Goal: Transaction & Acquisition: Purchase product/service

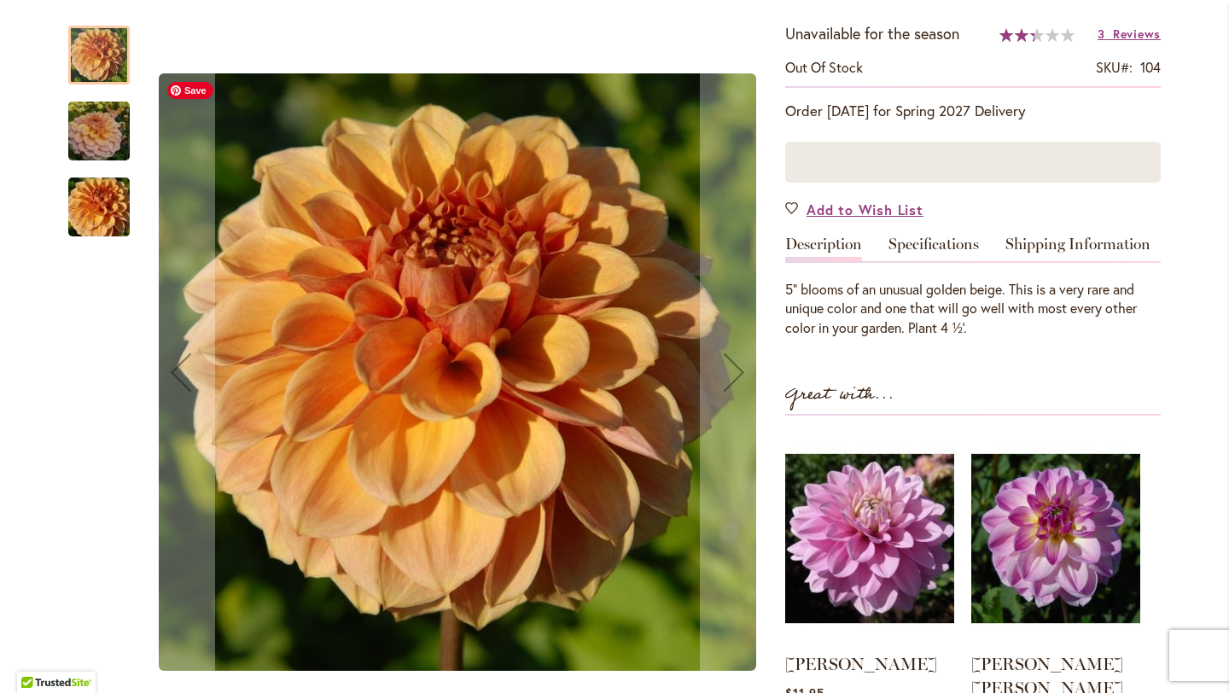
scroll to position [339, 0]
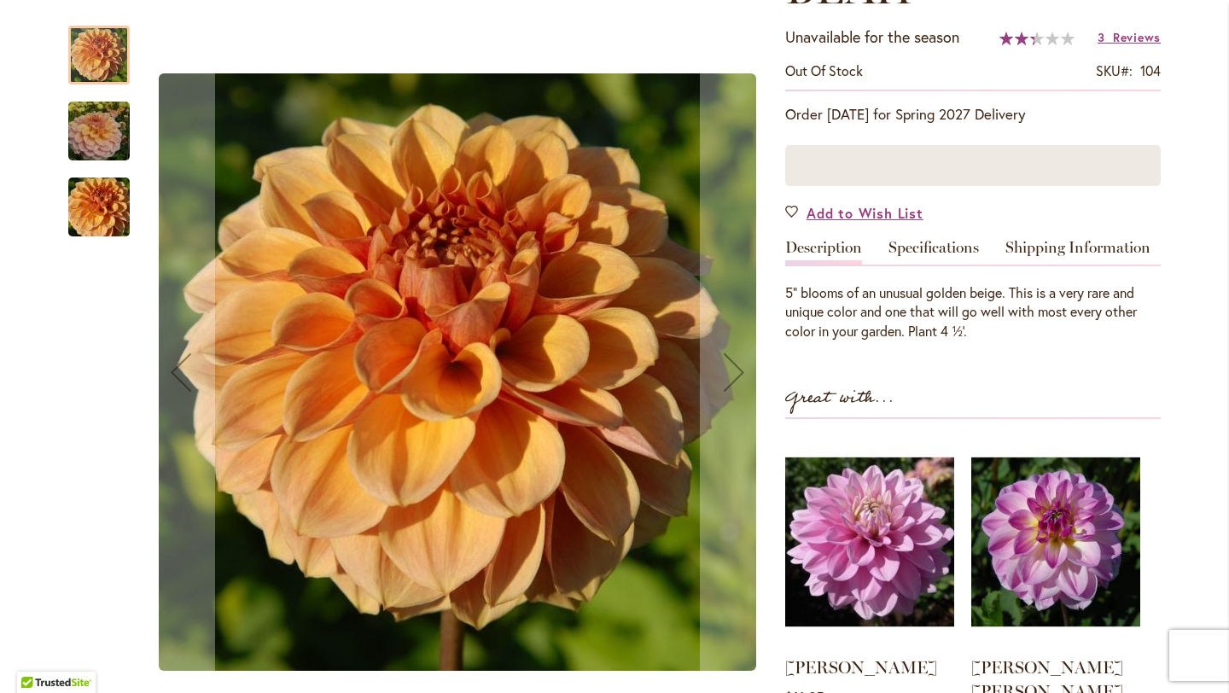
click at [85, 134] on img "Blah Blah Blah" at bounding box center [99, 131] width 123 height 82
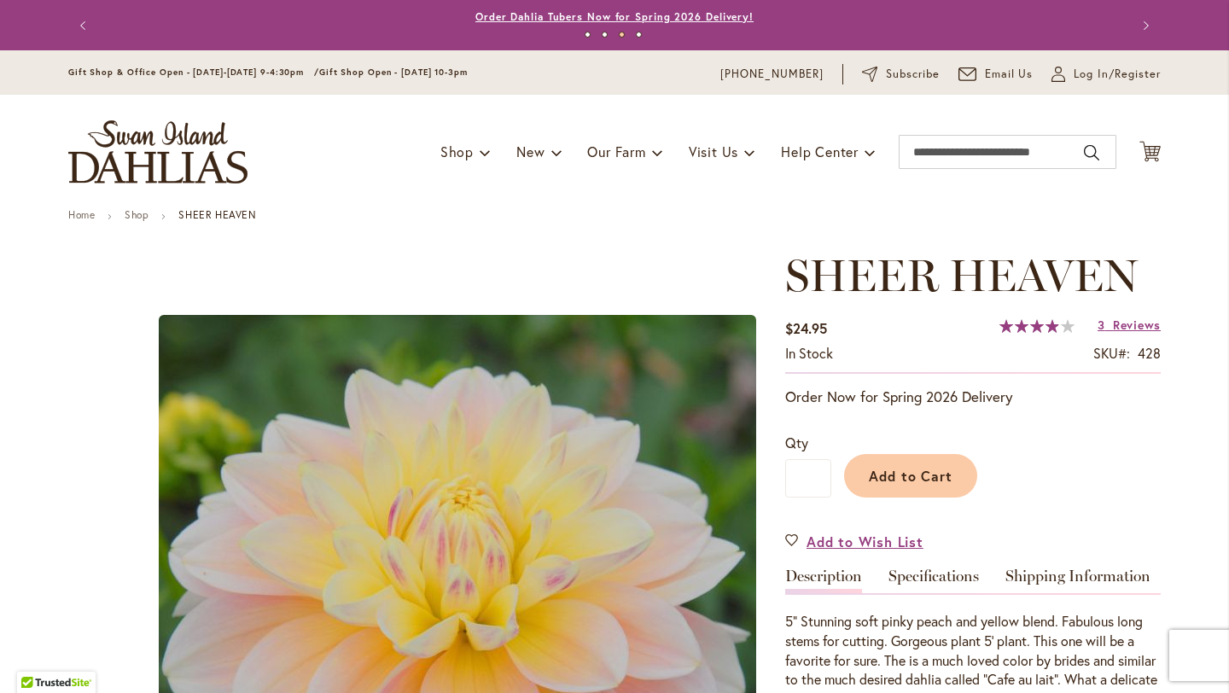
click at [544, 15] on link "Order Dahlia Tubers Now for Spring 2026 Delivery!" at bounding box center [614, 16] width 278 height 13
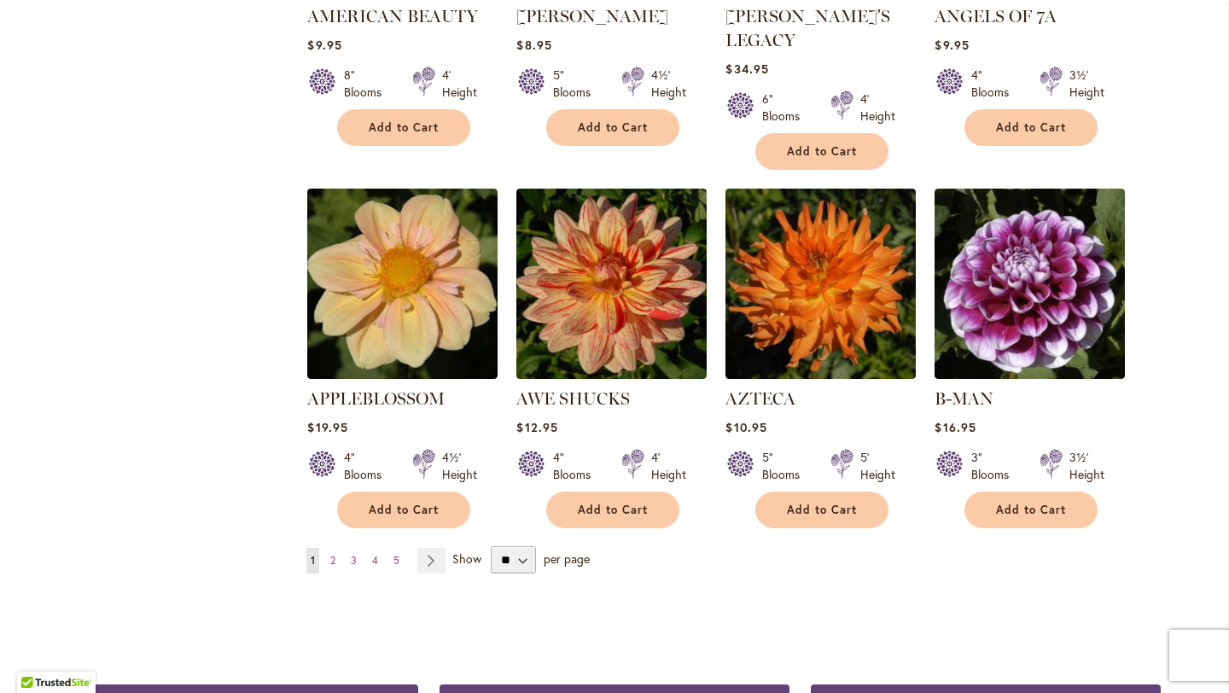
scroll to position [1341, 0]
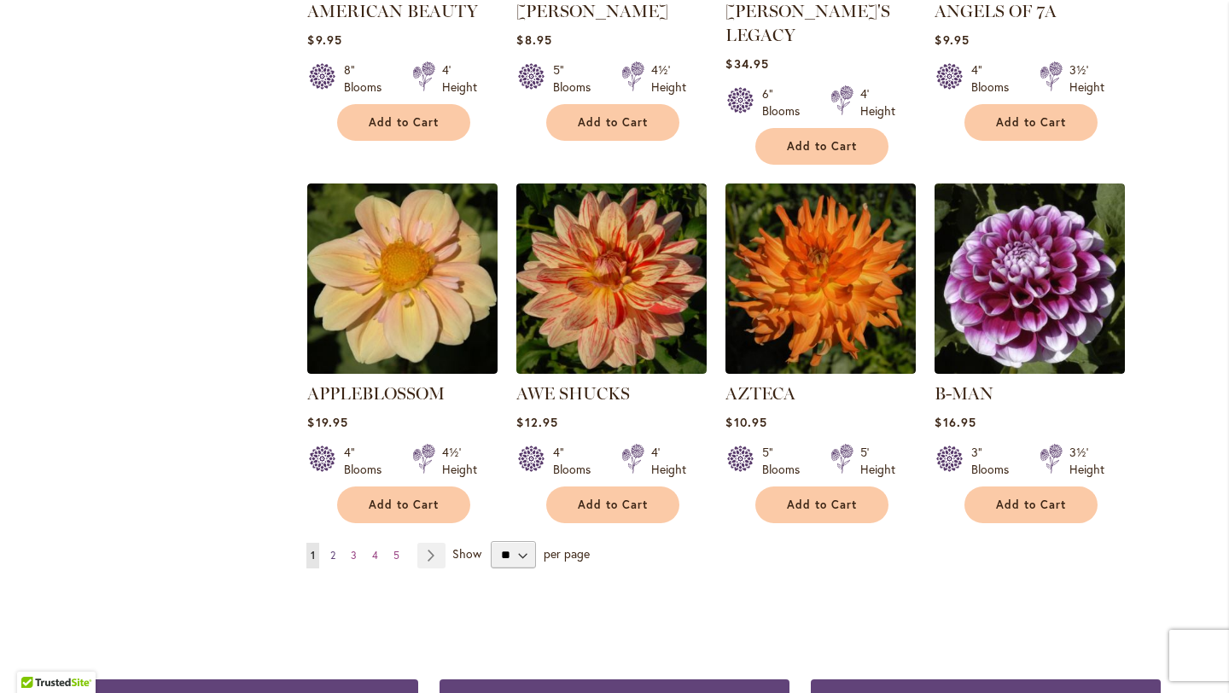
click at [335, 549] on span "2" at bounding box center [332, 555] width 5 height 13
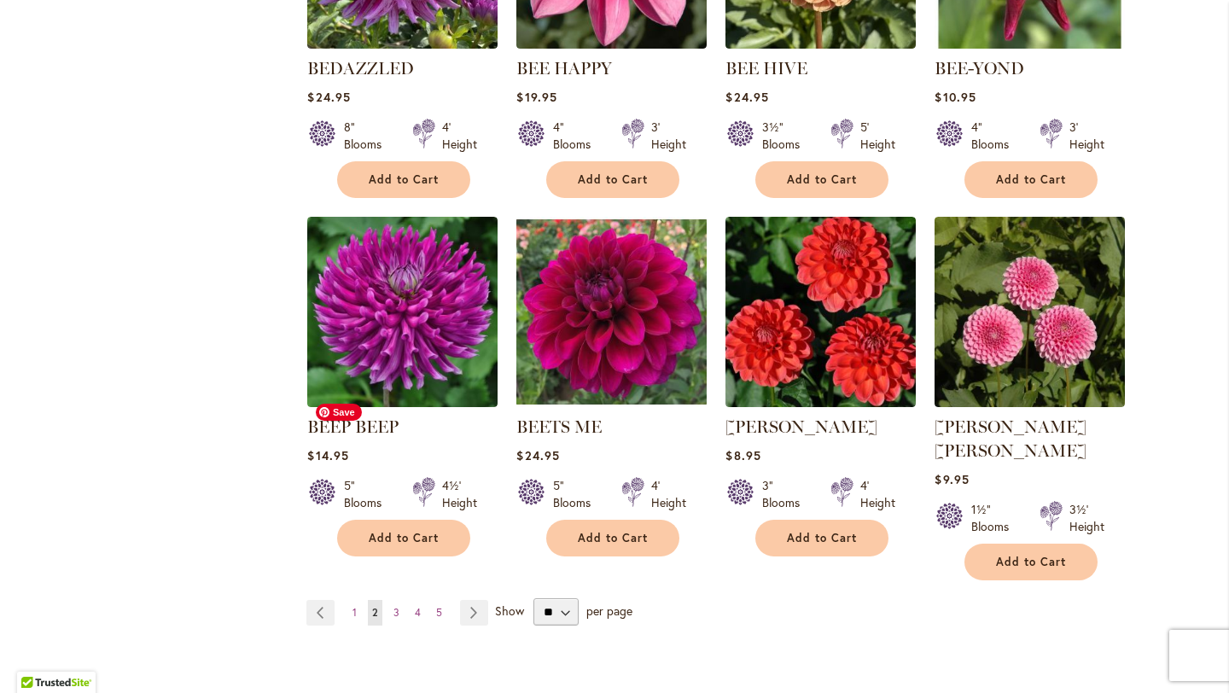
scroll to position [1398, 0]
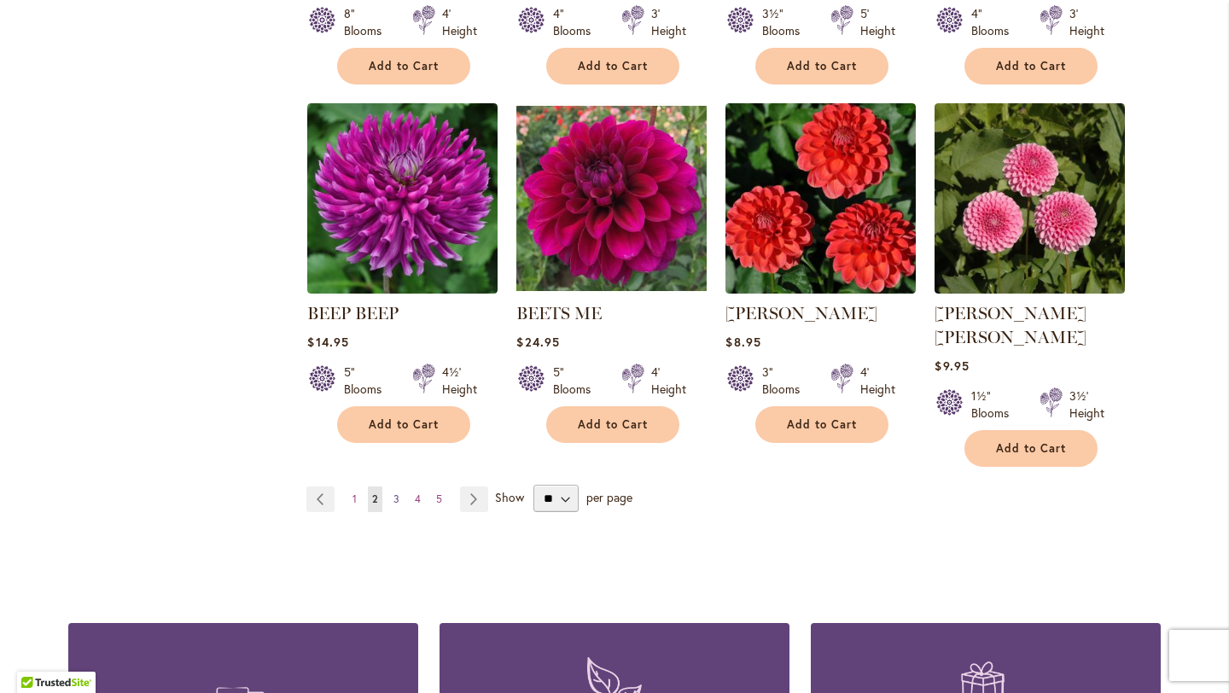
click at [393, 486] on link "Page 3" at bounding box center [396, 499] width 15 height 26
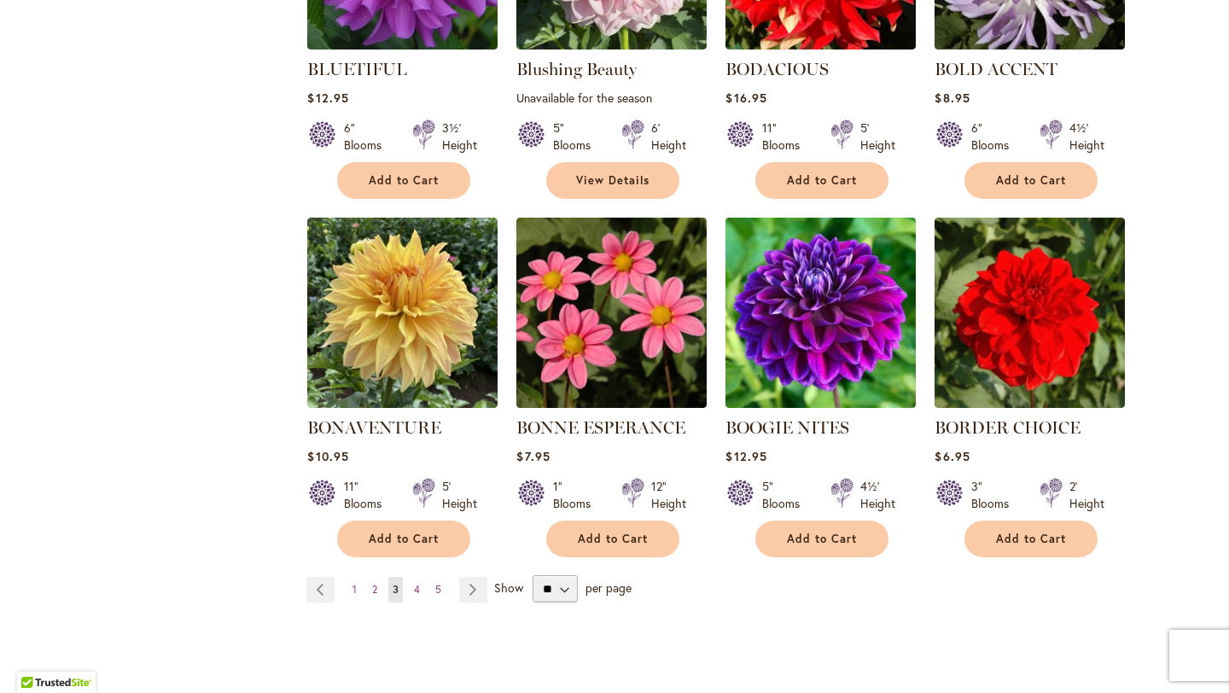
scroll to position [1333, 0]
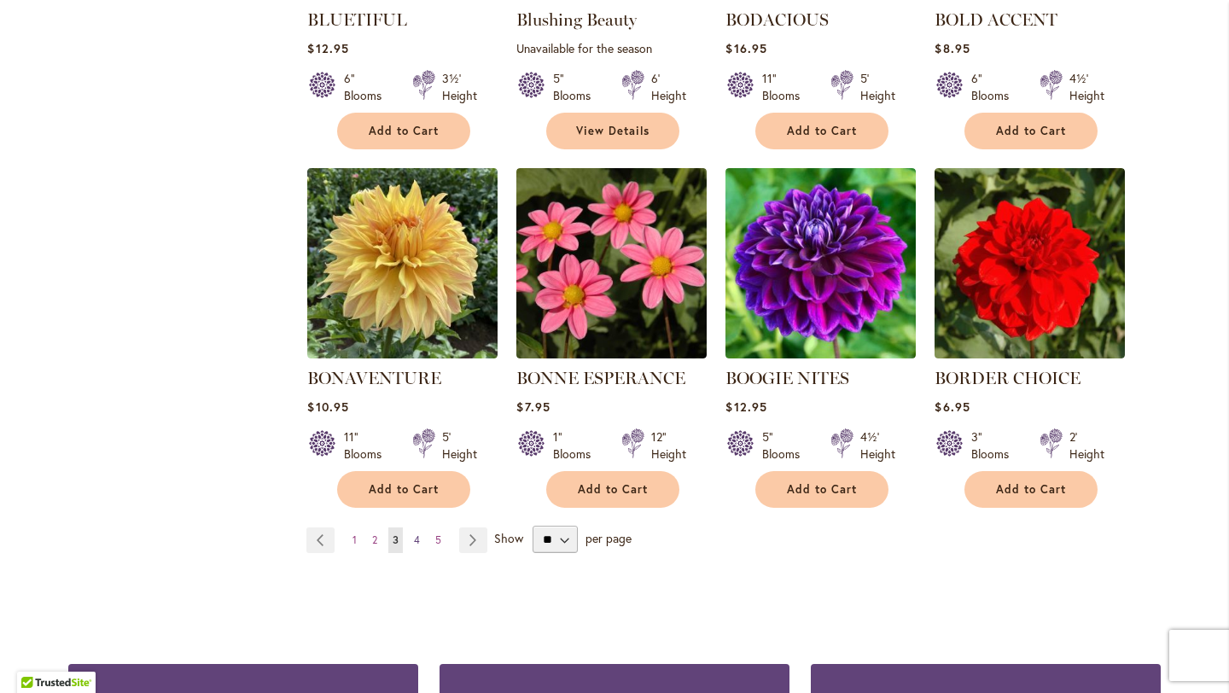
click at [416, 538] on span "4" at bounding box center [417, 539] width 6 height 13
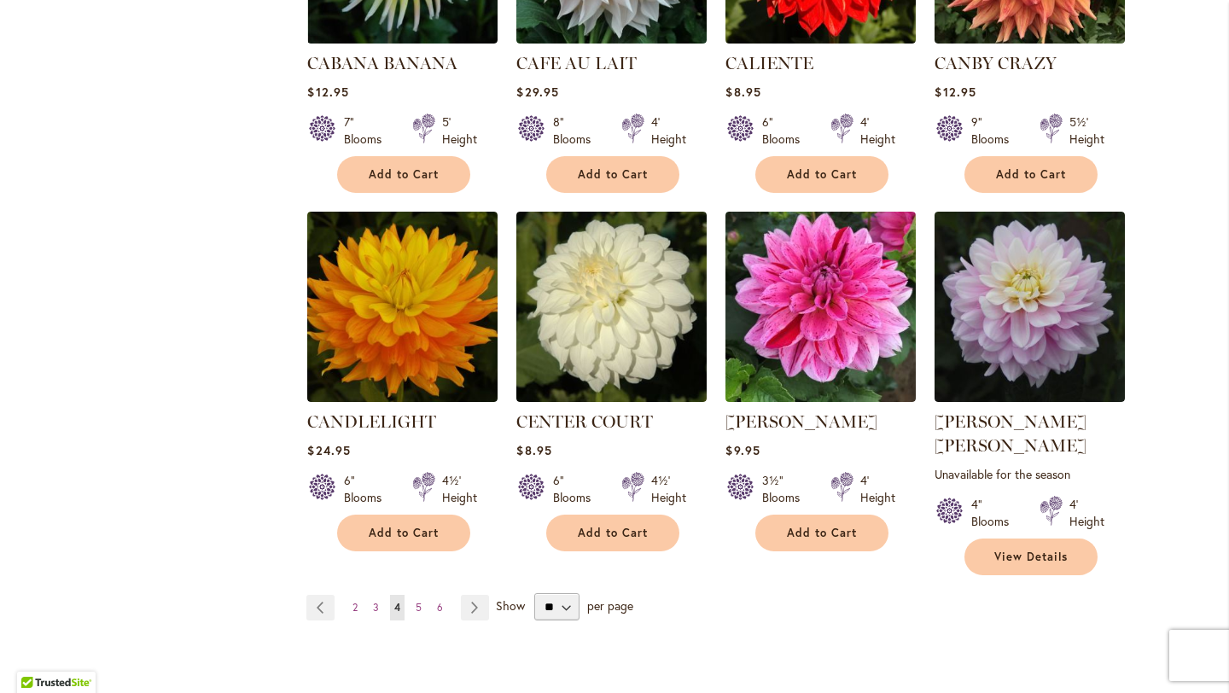
scroll to position [1467, 0]
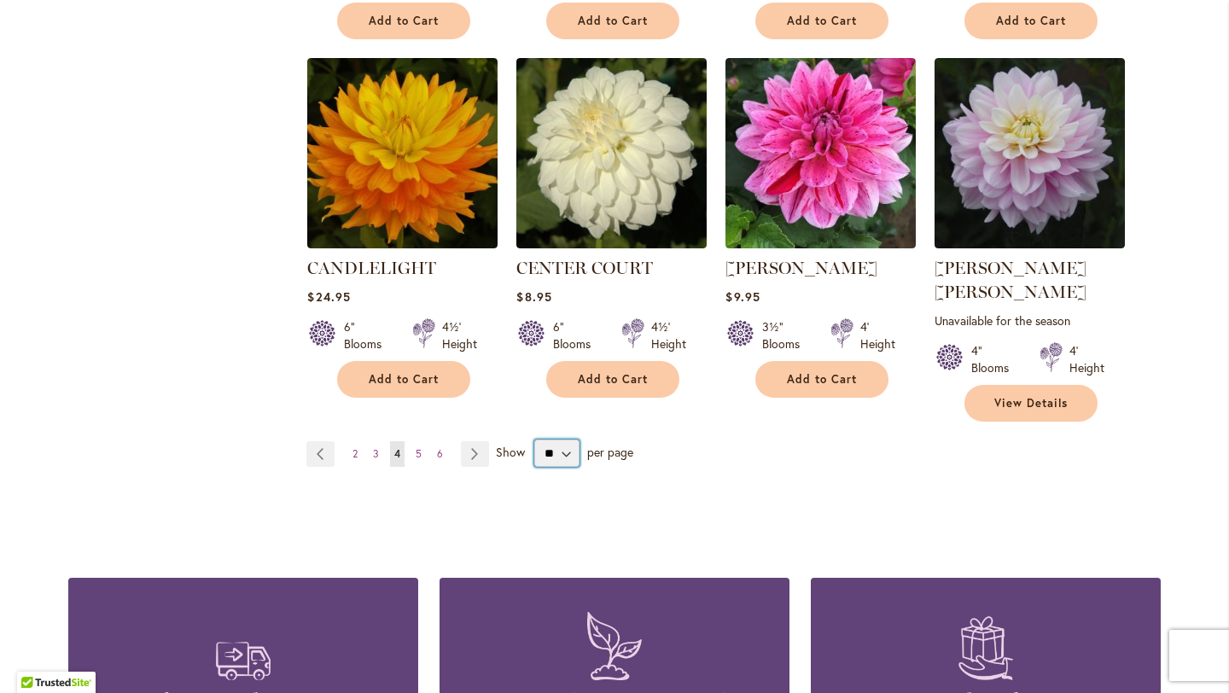
click at [562, 439] on select "** ** ** **" at bounding box center [556, 452] width 45 height 27
select select "**"
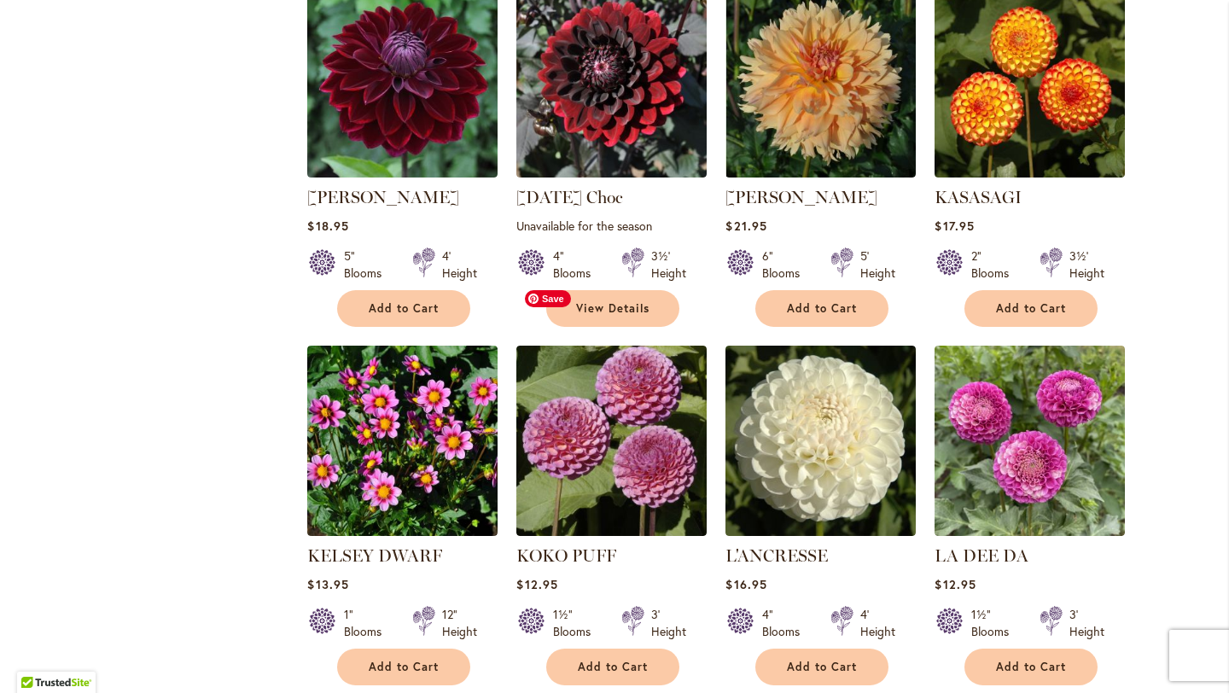
scroll to position [2291, 0]
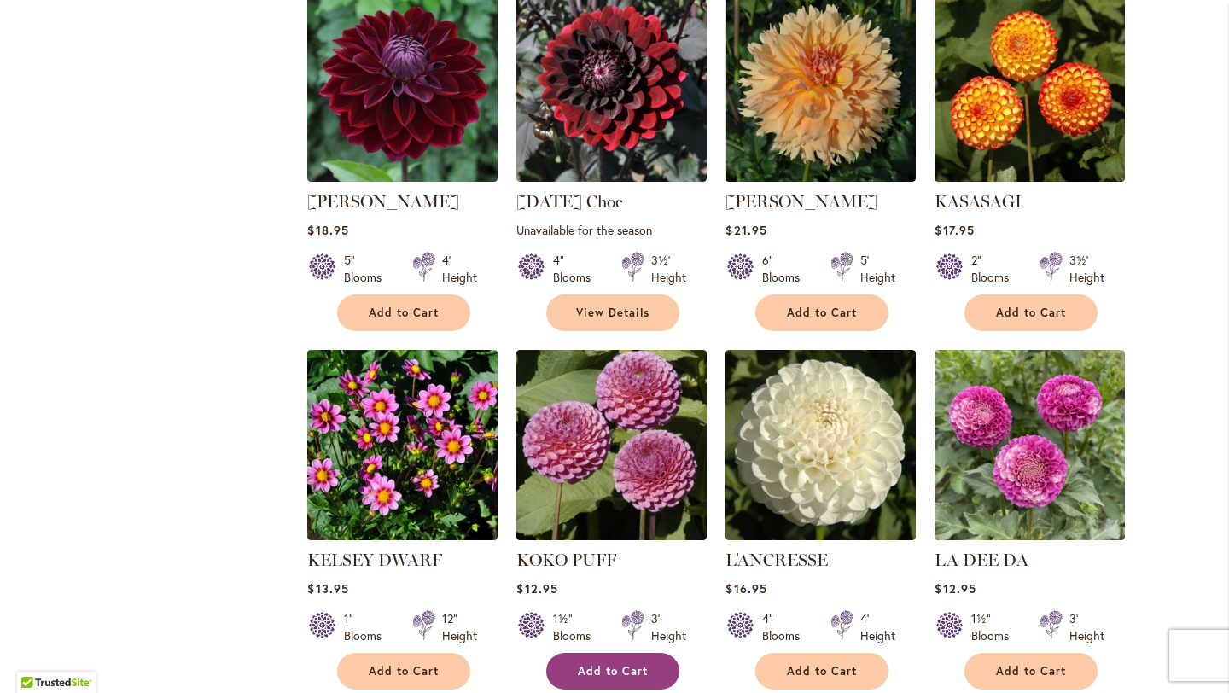
click at [620, 664] on span "Add to Cart" at bounding box center [613, 671] width 70 height 15
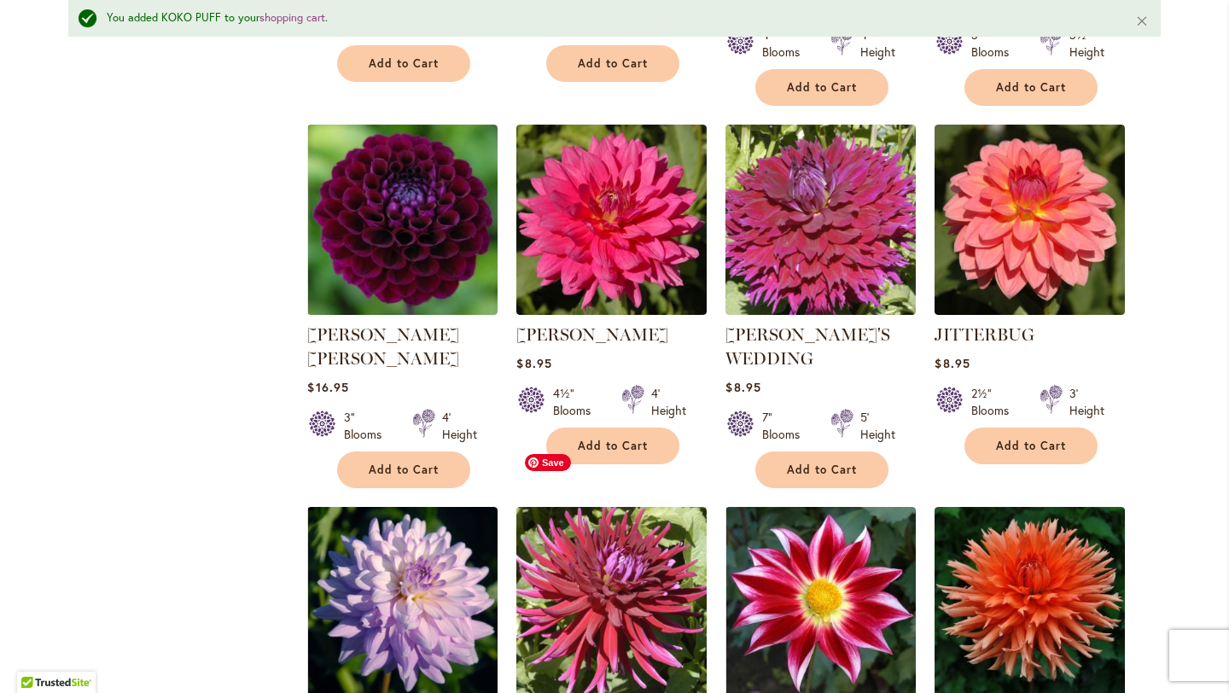
scroll to position [1496, 0]
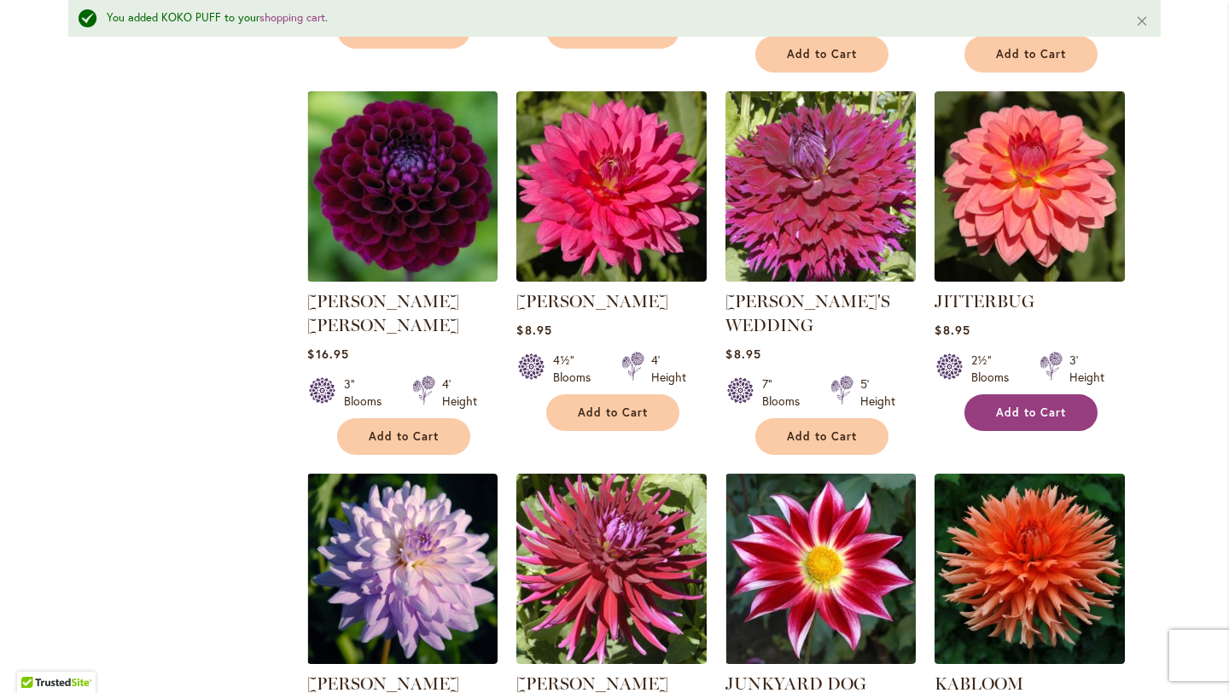
click at [1004, 405] on span "Add to Cart" at bounding box center [1031, 412] width 70 height 15
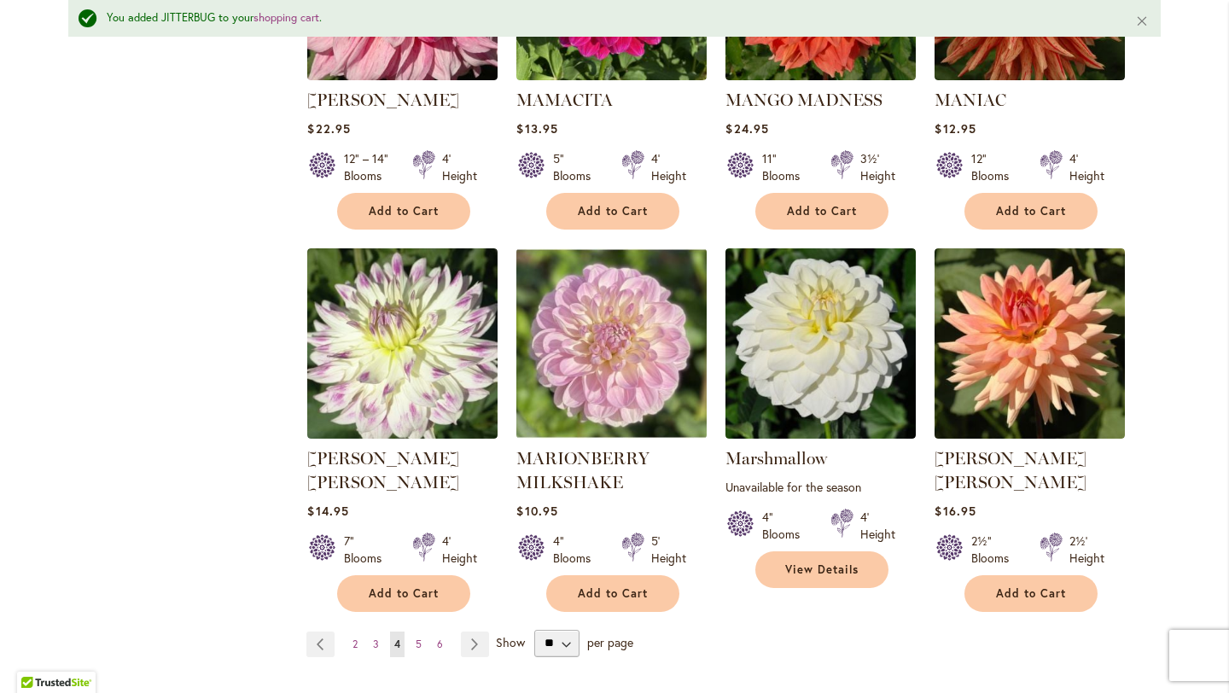
scroll to position [5777, 0]
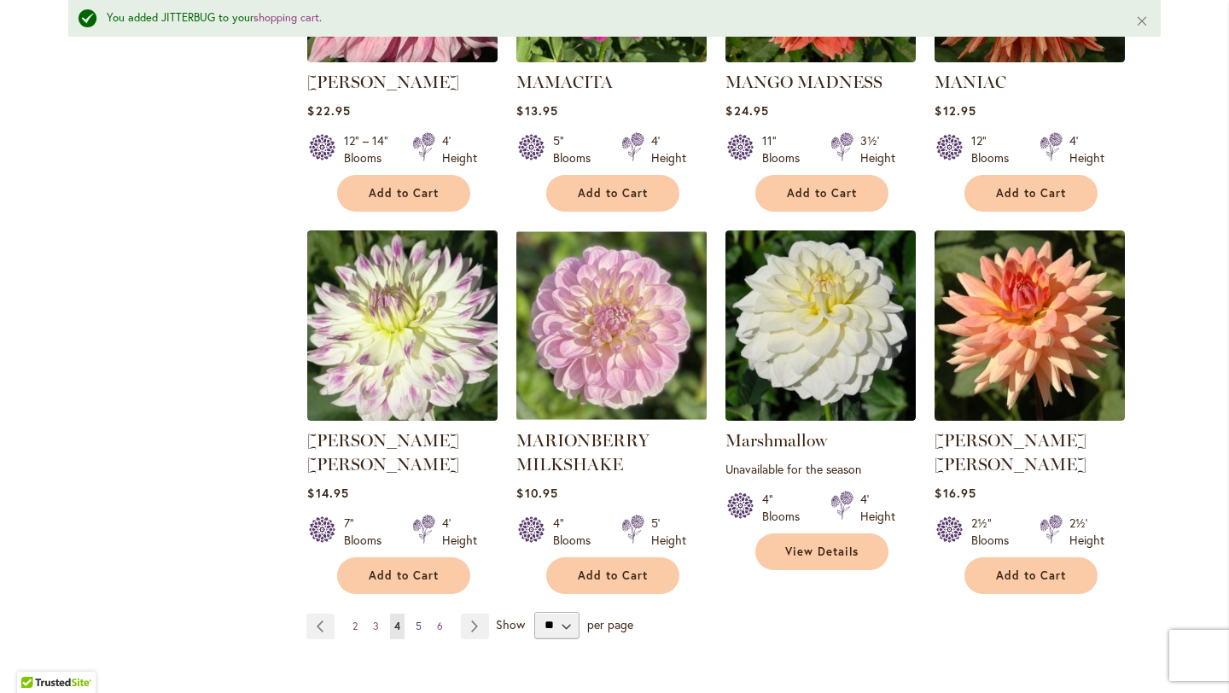
click at [416, 620] on span "5" at bounding box center [419, 626] width 6 height 13
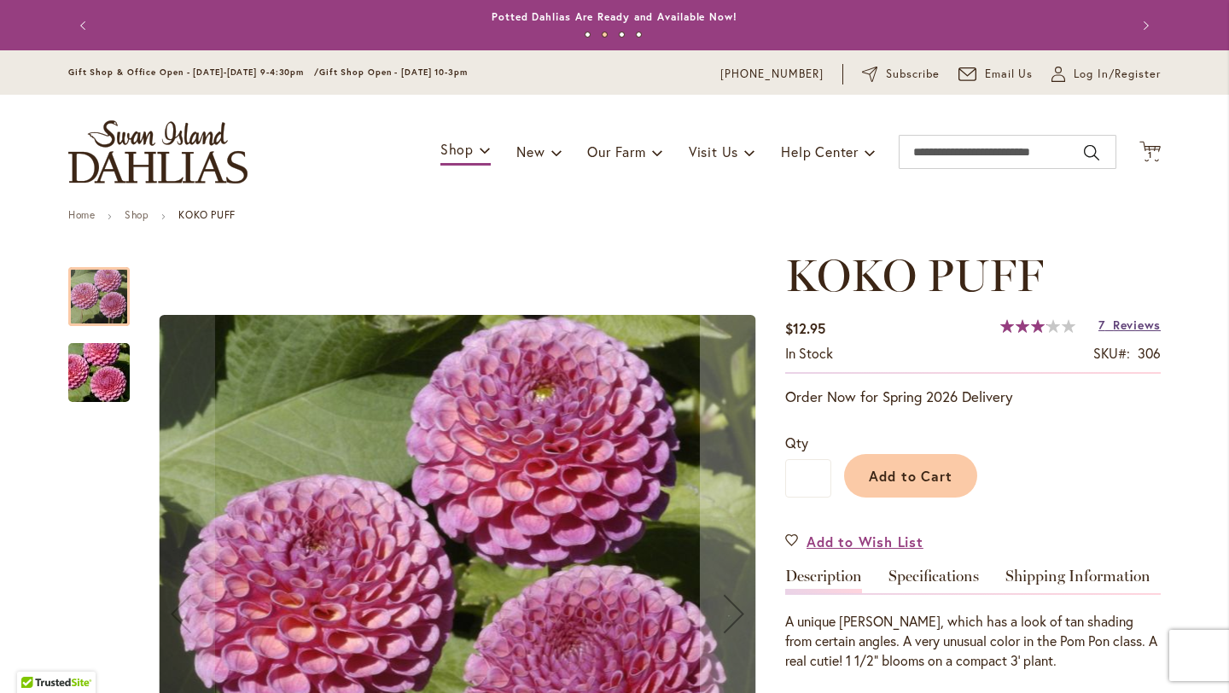
click at [1111, 332] on link "7 Reviews" at bounding box center [1129, 325] width 62 height 16
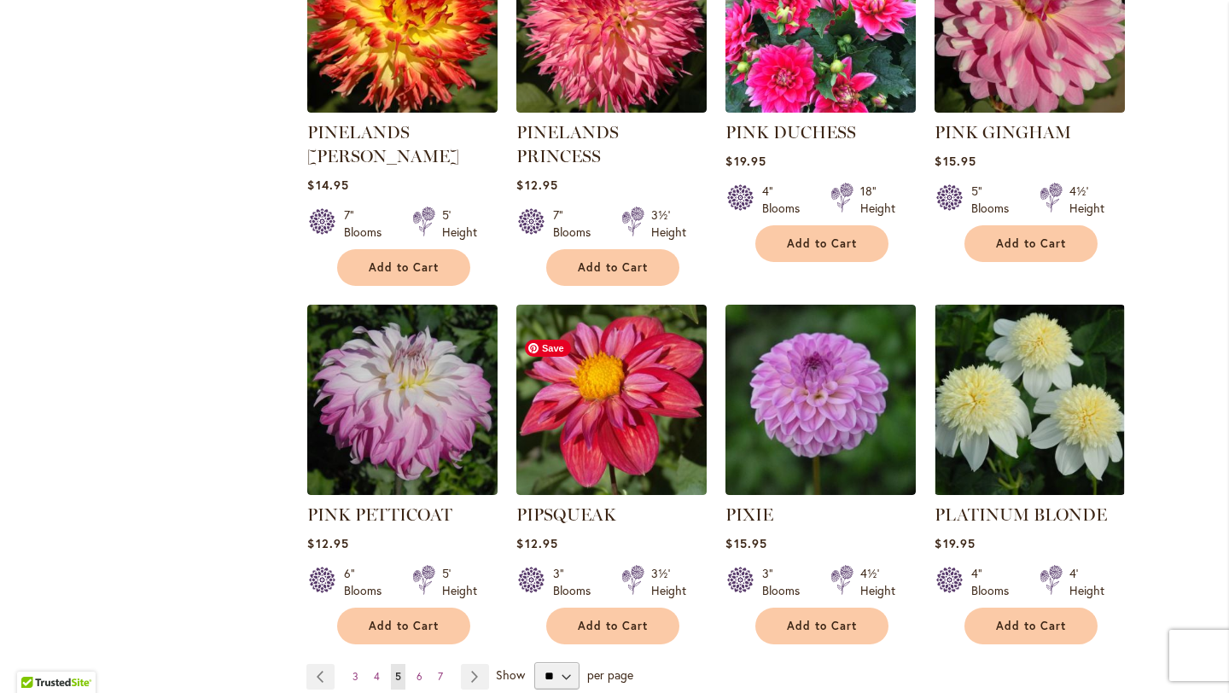
scroll to position [5663, 0]
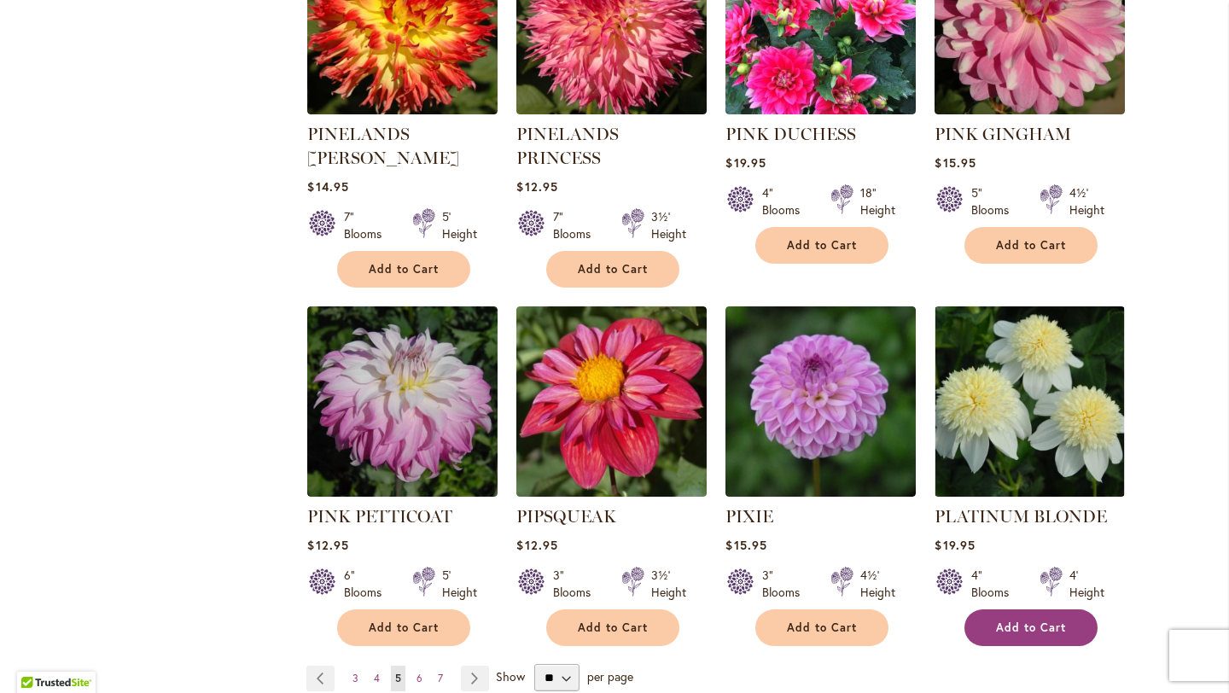
click at [1040, 609] on button "Add to Cart" at bounding box center [1030, 627] width 133 height 37
click at [418, 672] on span "6" at bounding box center [419, 678] width 6 height 13
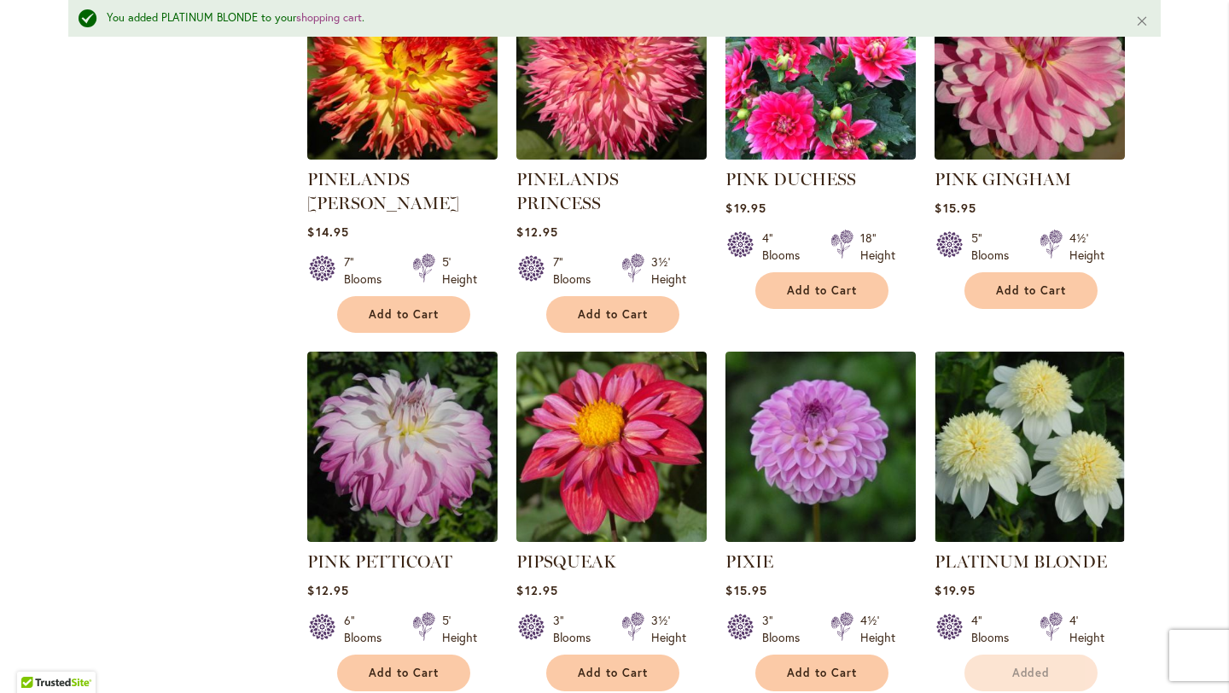
scroll to position [5707, 0]
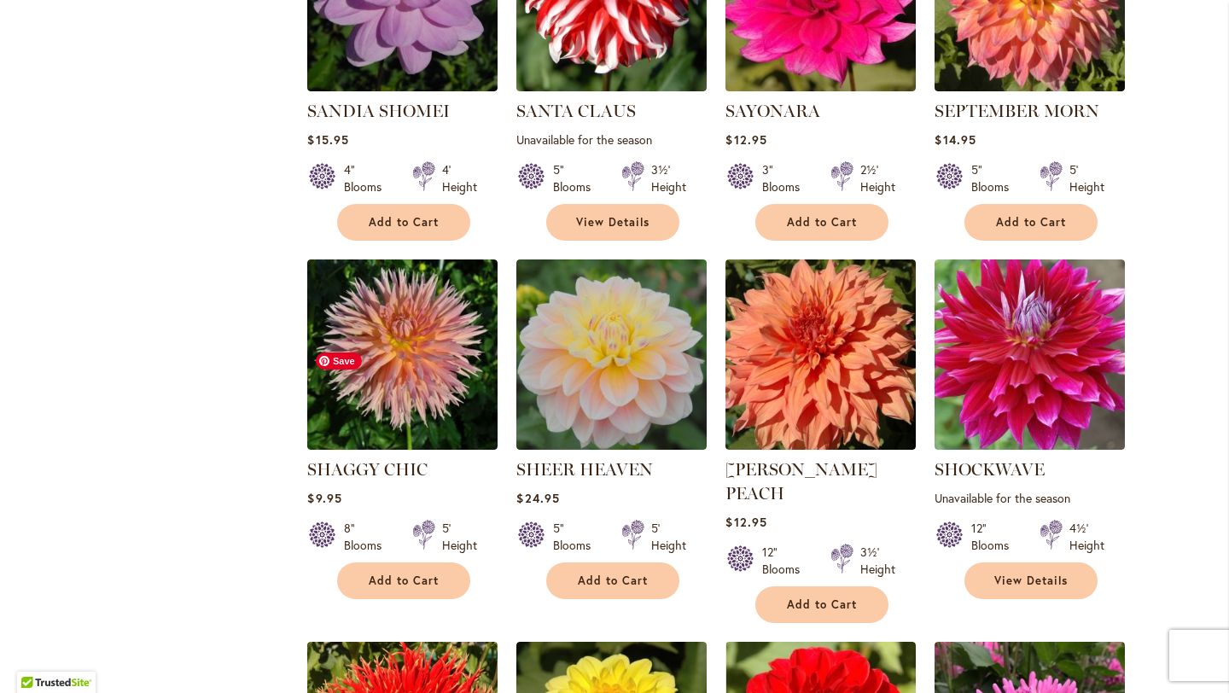
scroll to position [1989, 0]
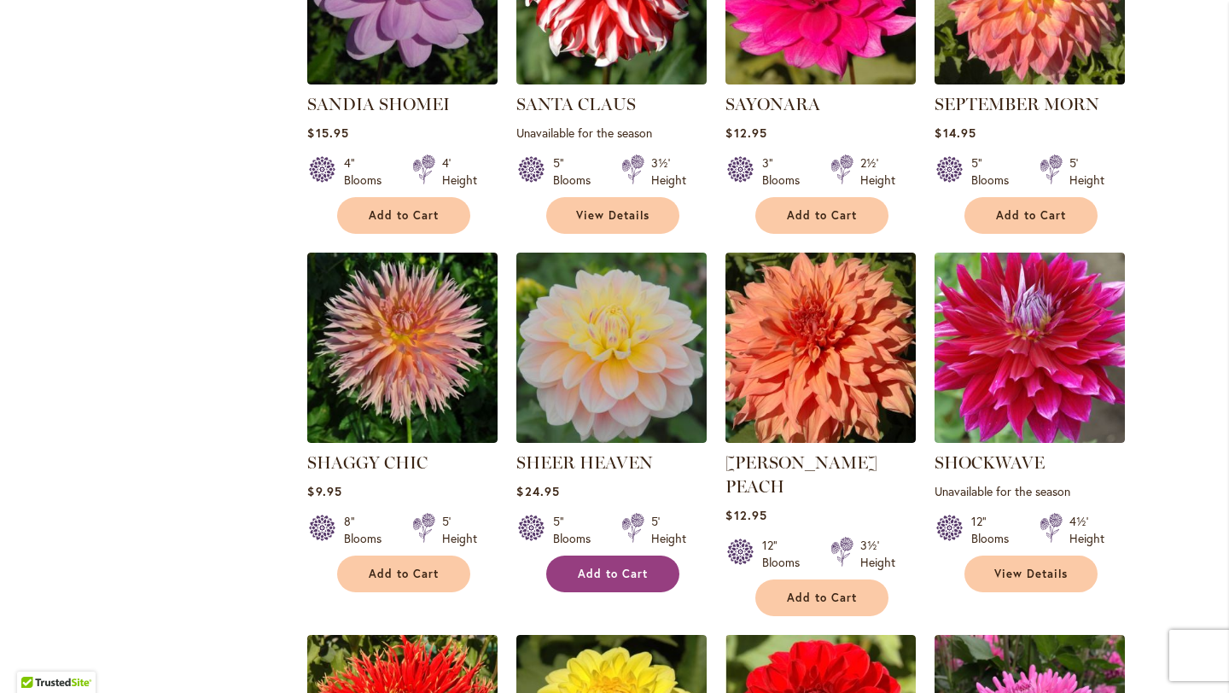
click at [628, 569] on span "Add to Cart" at bounding box center [613, 574] width 70 height 15
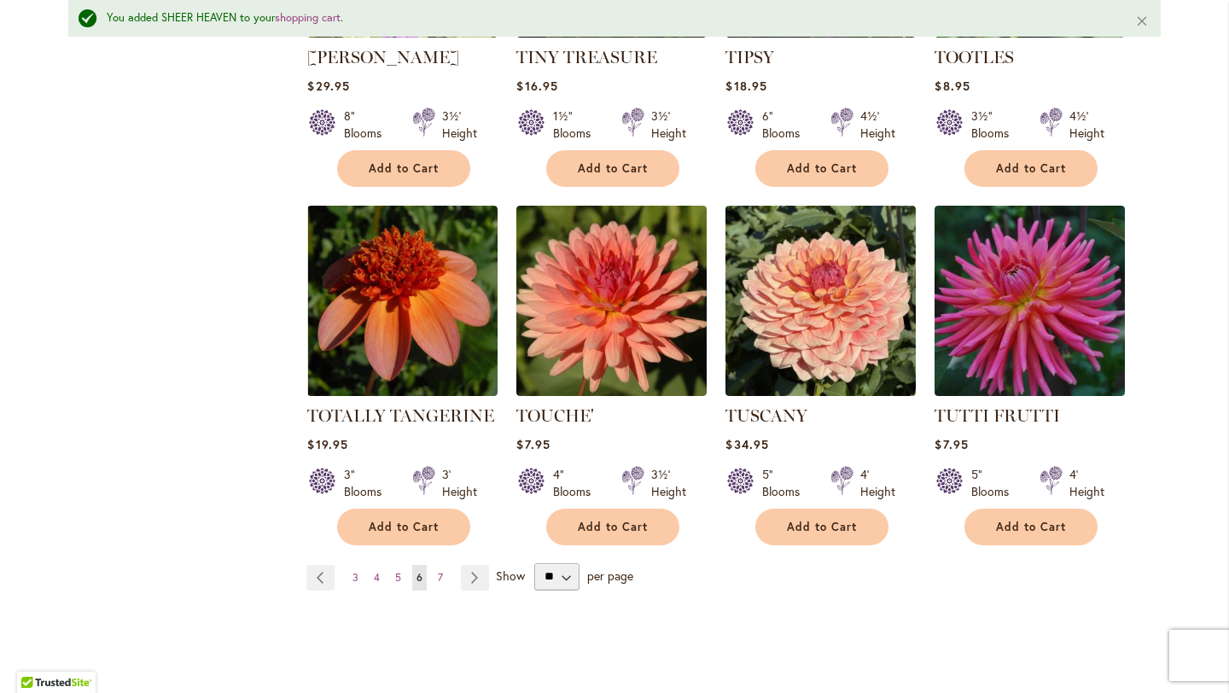
scroll to position [5808, 0]
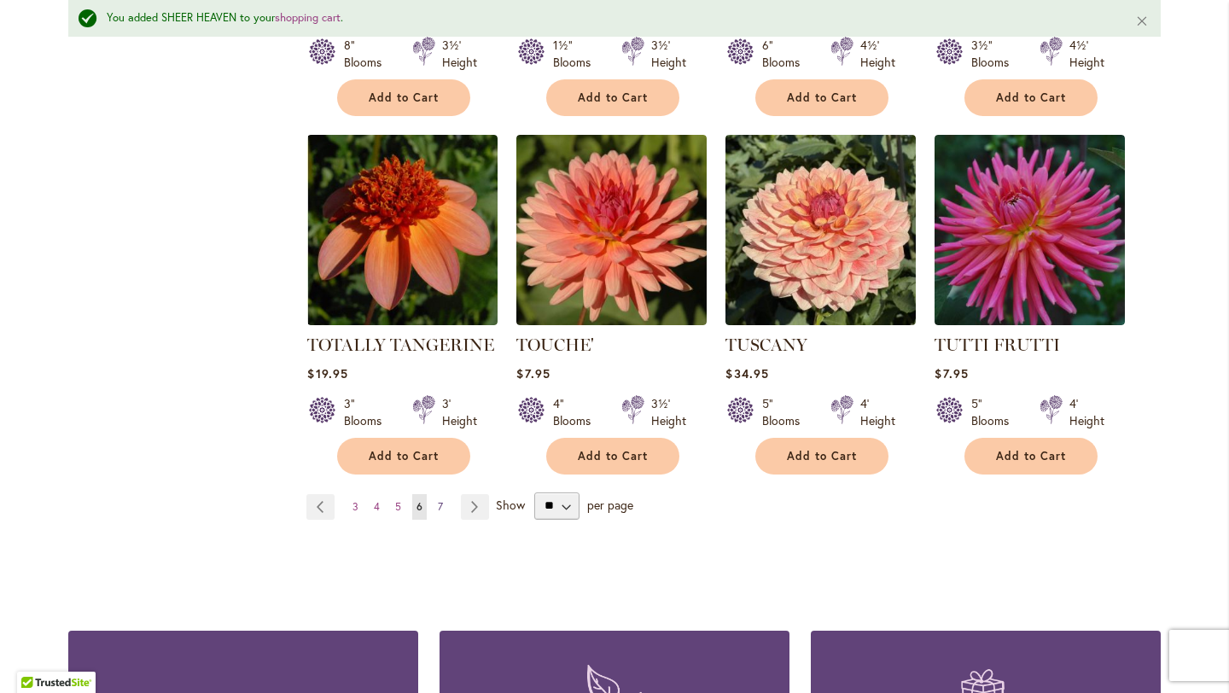
click at [438, 500] on span "7" at bounding box center [440, 506] width 5 height 13
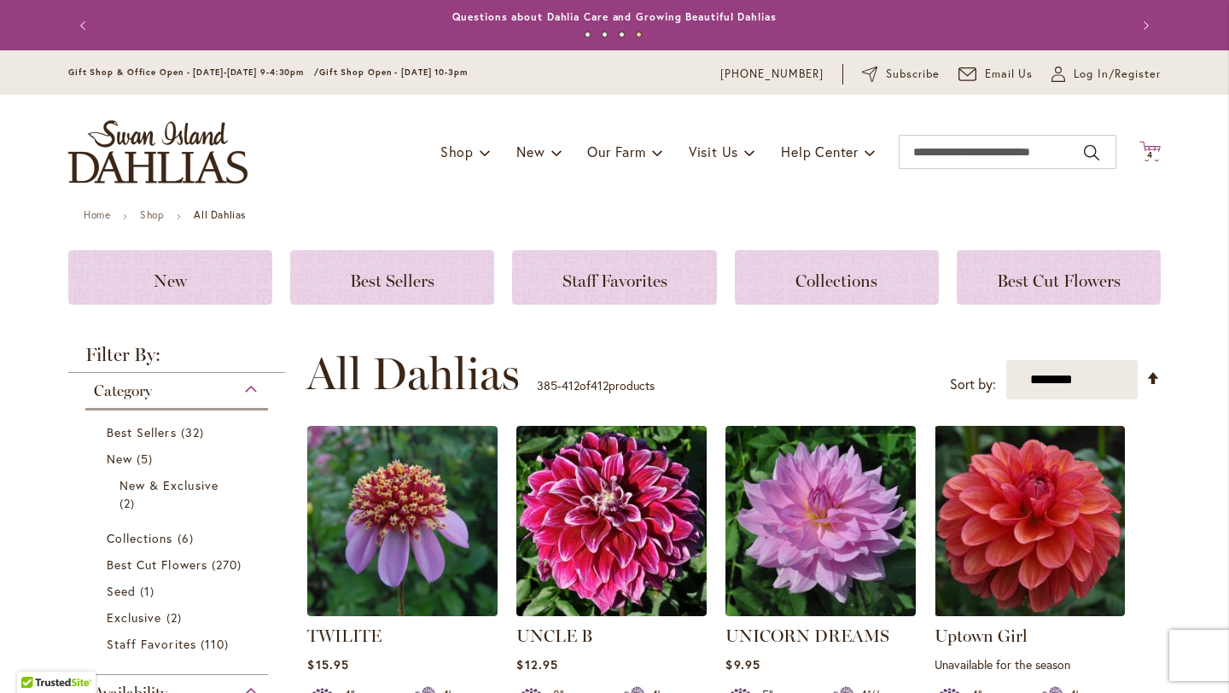
click at [1150, 143] on icon "Cart .cls-1 { fill: #231f20; }" at bounding box center [1149, 151] width 21 height 21
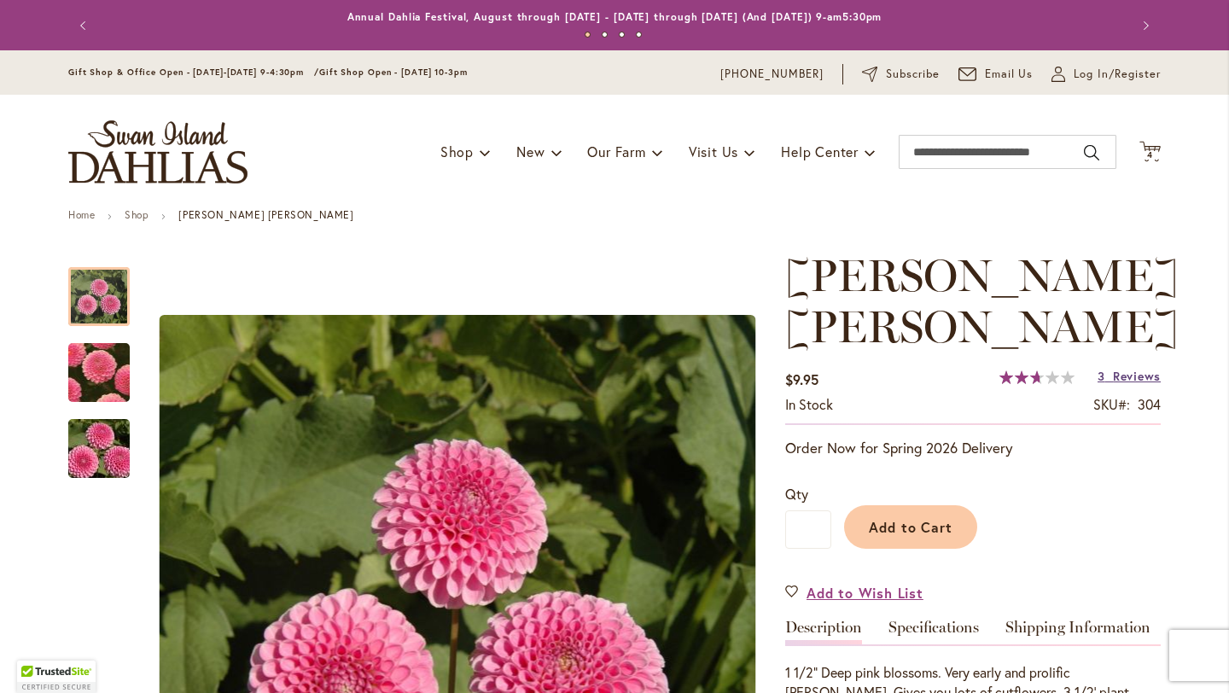
click at [1126, 368] on span "Reviews" at bounding box center [1137, 376] width 48 height 16
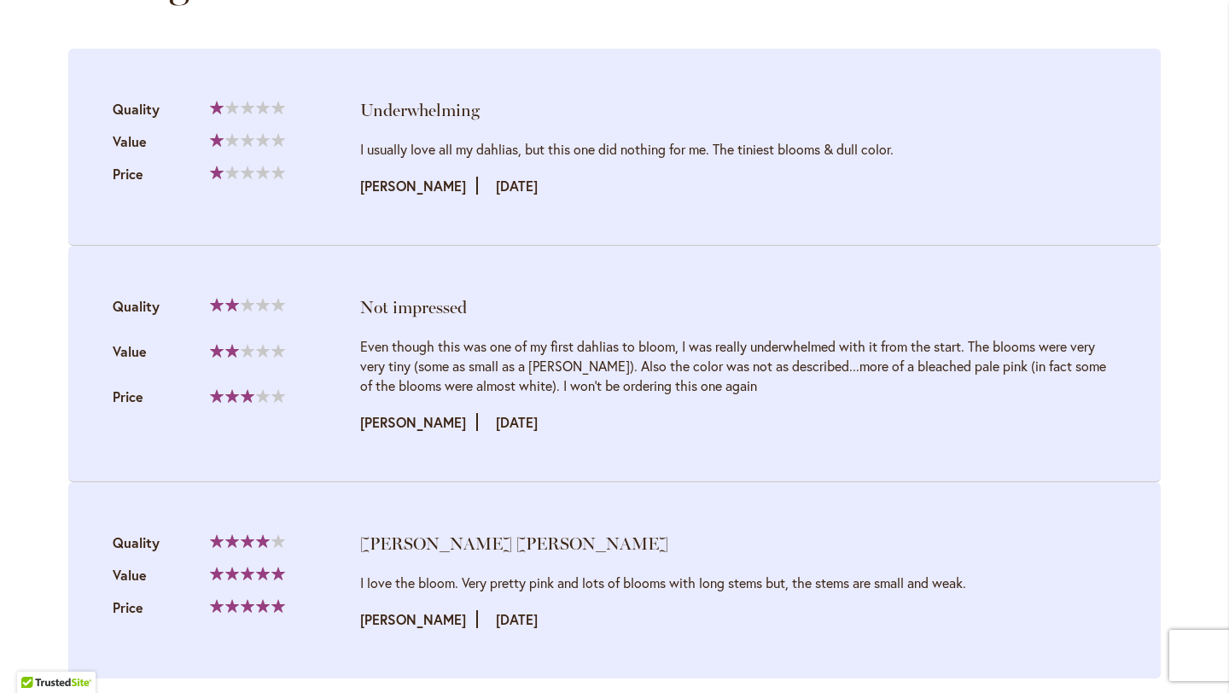
scroll to position [1900, 0]
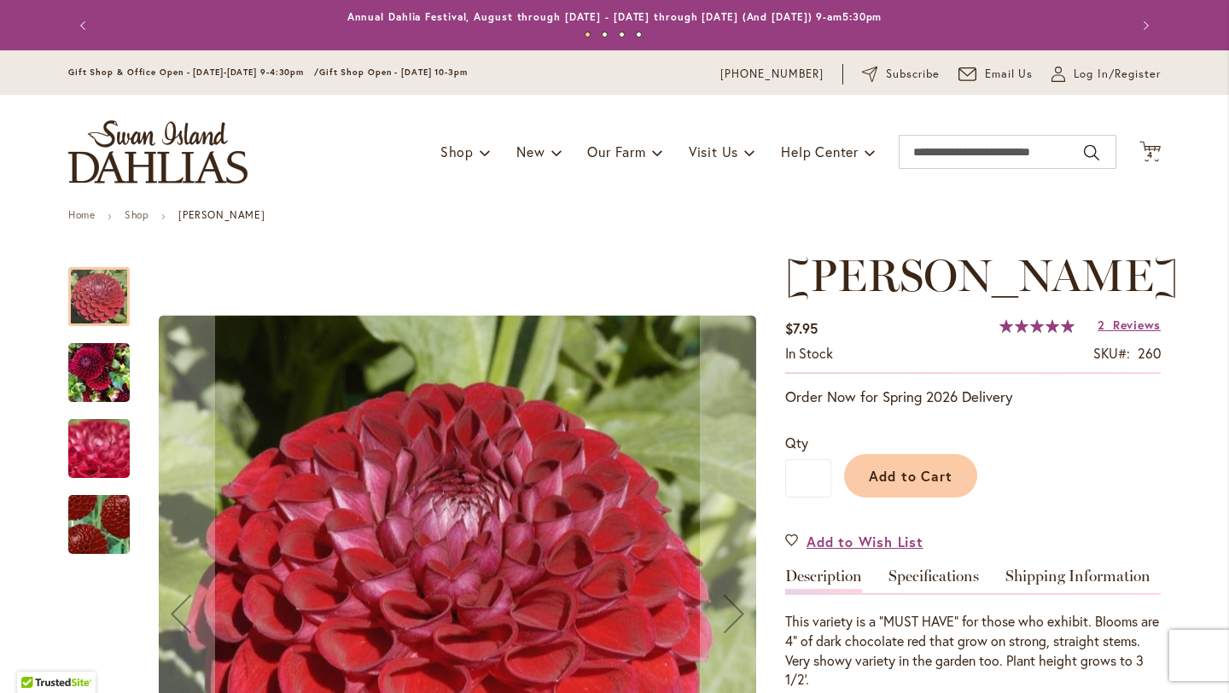
scroll to position [73, 0]
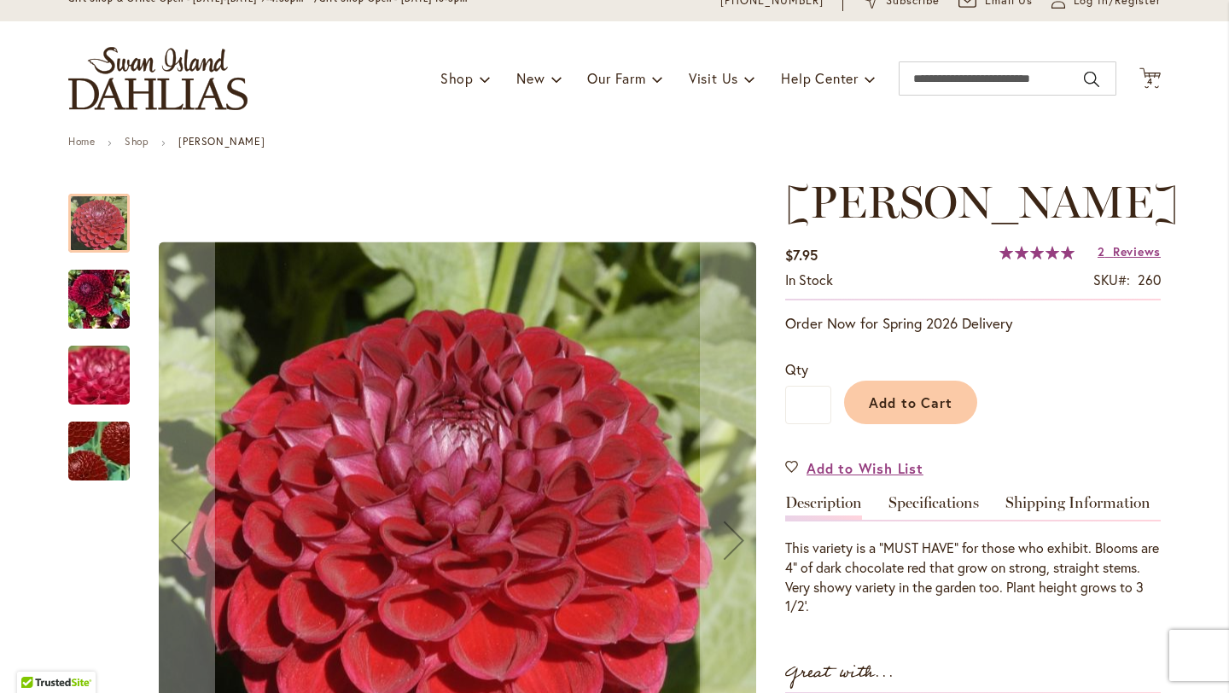
click at [100, 294] on img "CORNEL" at bounding box center [98, 299] width 61 height 82
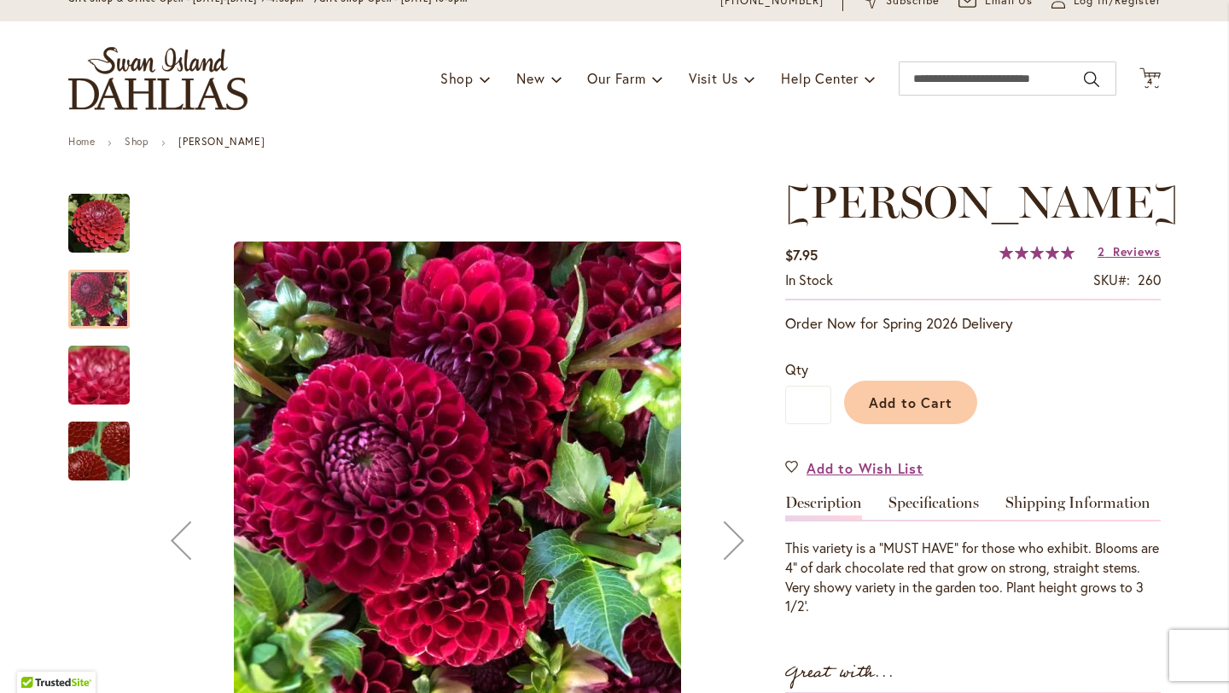
click at [103, 410] on div "CORNEL" at bounding box center [98, 442] width 61 height 76
